Goal: Entertainment & Leisure: Consume media (video, audio)

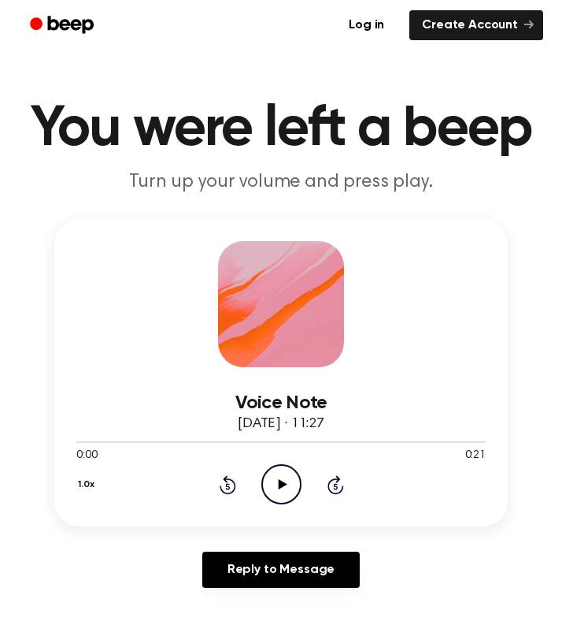
click at [278, 269] on div at bounding box center [281, 304] width 126 height 126
click at [267, 485] on icon "Play Audio" at bounding box center [282, 484] width 40 height 40
click at [273, 492] on icon "Pause Audio" at bounding box center [282, 484] width 40 height 40
click at [272, 484] on icon "Play Audio" at bounding box center [282, 484] width 40 height 40
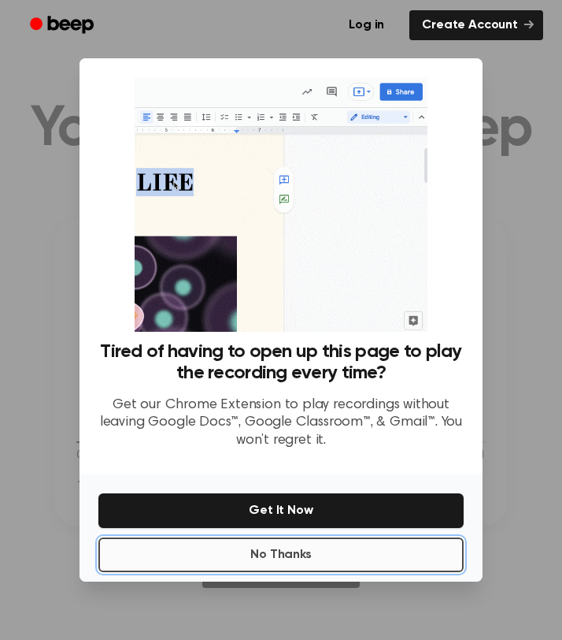
click at [265, 550] on button "No Thanks" at bounding box center [281, 554] width 366 height 35
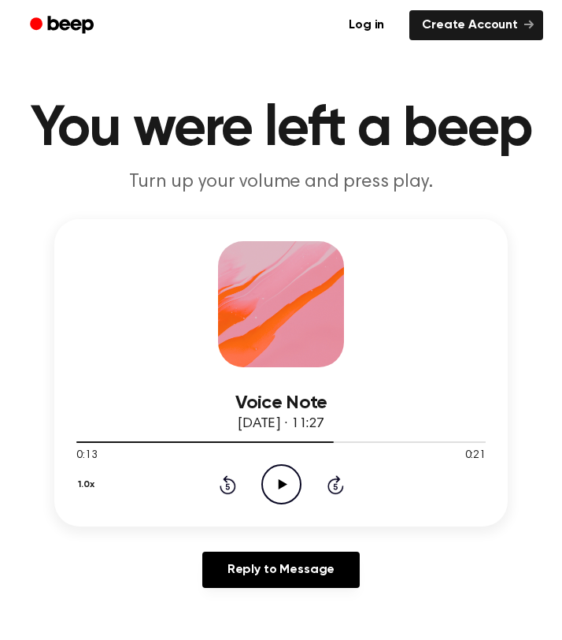
click at [282, 487] on icon "Play Audio" at bounding box center [282, 484] width 40 height 40
click at [272, 510] on div "Voice Note [DATE] · 11:29 0:00 1:34 Your browser does not support the [object O…" at bounding box center [281, 372] width 454 height 307
click at [276, 491] on icon "Play Audio" at bounding box center [282, 484] width 40 height 40
click at [282, 490] on icon "Pause Audio" at bounding box center [282, 484] width 40 height 40
click at [280, 488] on icon at bounding box center [282, 484] width 9 height 10
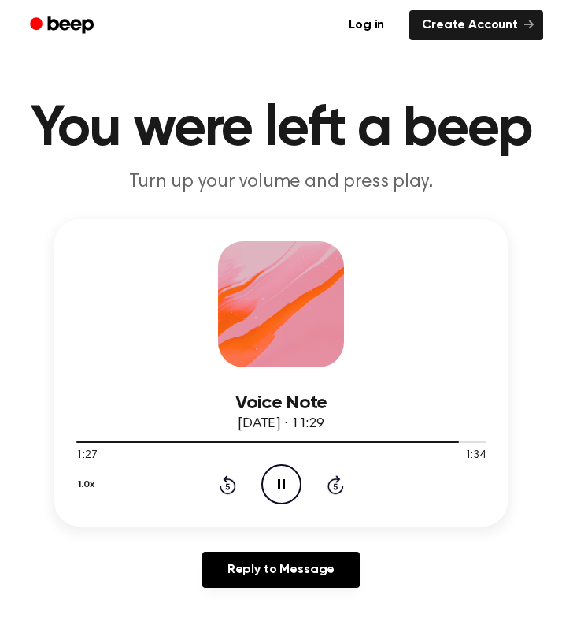
click at [281, 486] on icon "Pause Audio" at bounding box center [282, 484] width 40 height 40
click at [279, 492] on icon "Pause Audio" at bounding box center [282, 484] width 40 height 40
click at [280, 493] on icon "Play Audio" at bounding box center [282, 484] width 40 height 40
click at [280, 486] on icon at bounding box center [282, 484] width 9 height 10
click at [280, 486] on icon "Pause Audio" at bounding box center [282, 484] width 40 height 40
